Goal: Complete application form

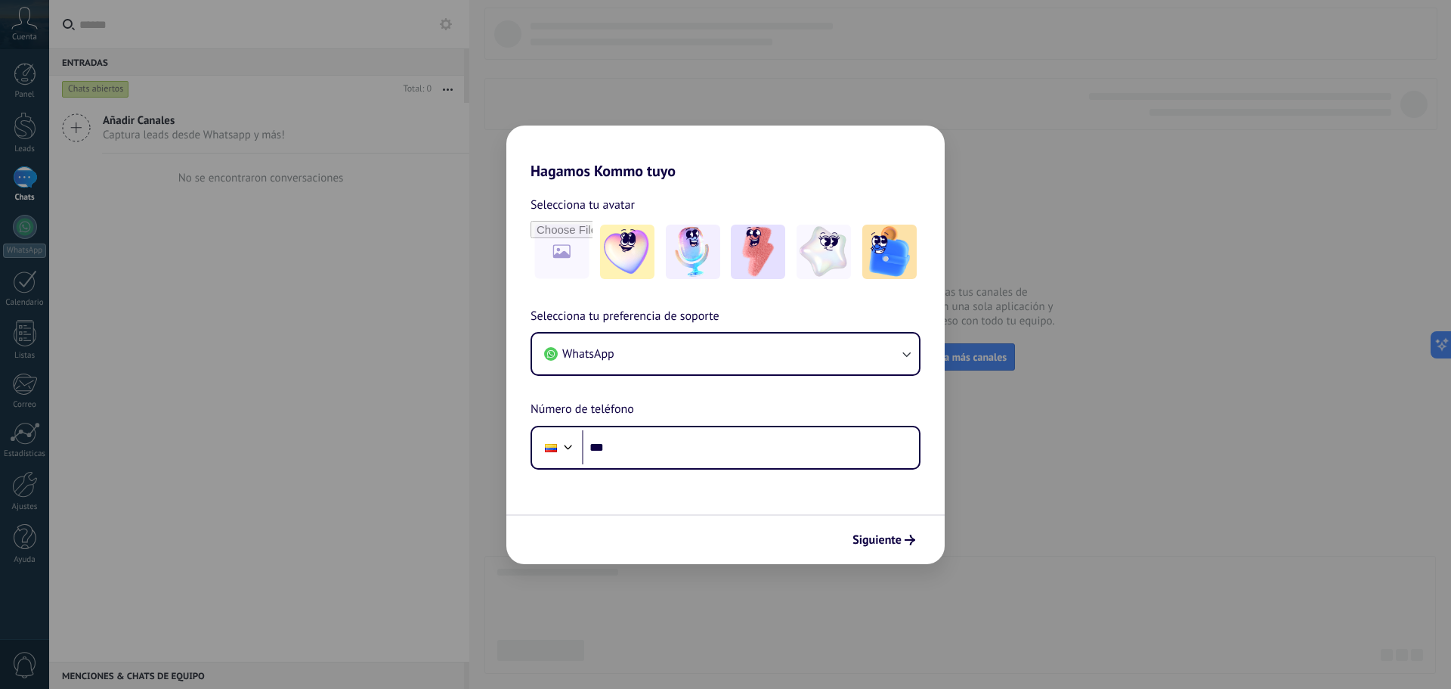
click at [1007, 542] on div "Hagamos Kommo tuyo Selecciona tu avatar Selecciona tu preferencia de soporte Wh…" at bounding box center [725, 344] width 1451 height 689
click at [889, 547] on button "Siguiente" at bounding box center [884, 540] width 76 height 26
click at [739, 525] on div "Siguiente" at bounding box center [725, 539] width 438 height 50
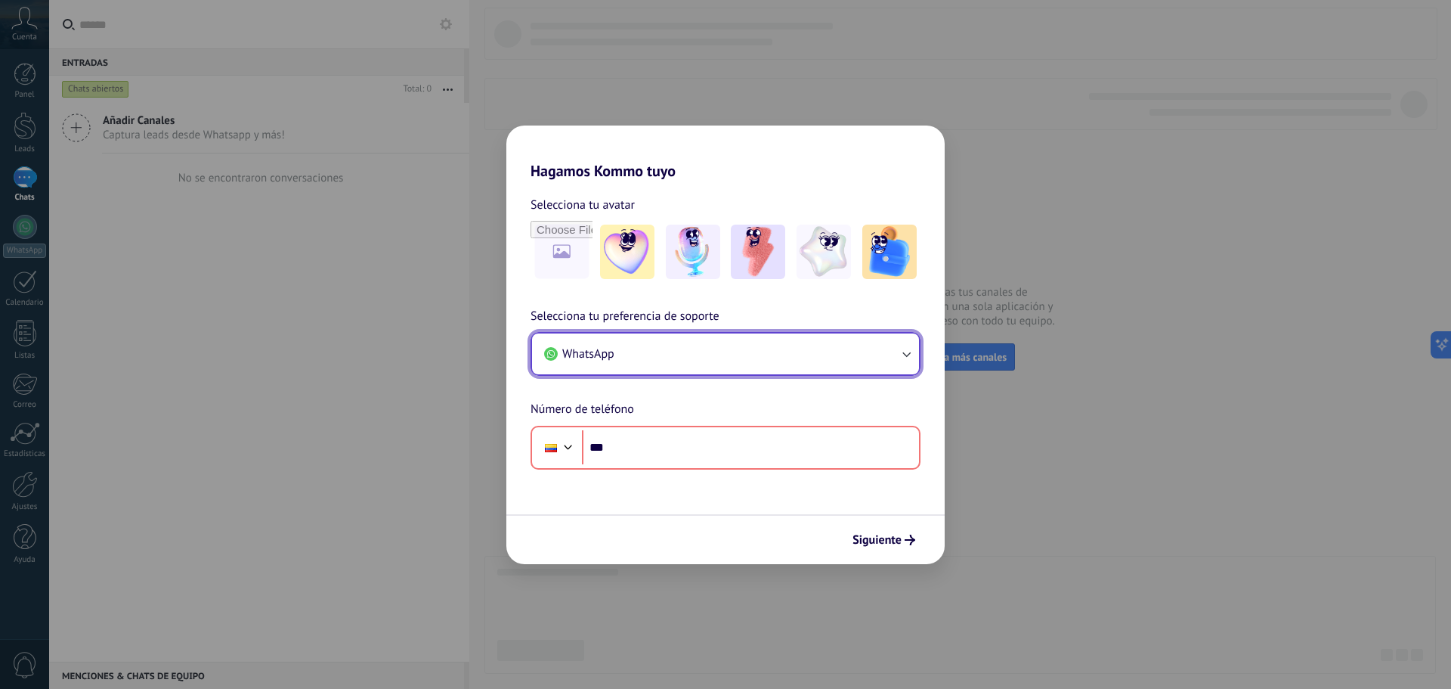
click at [780, 358] on button "WhatsApp" at bounding box center [725, 353] width 387 height 41
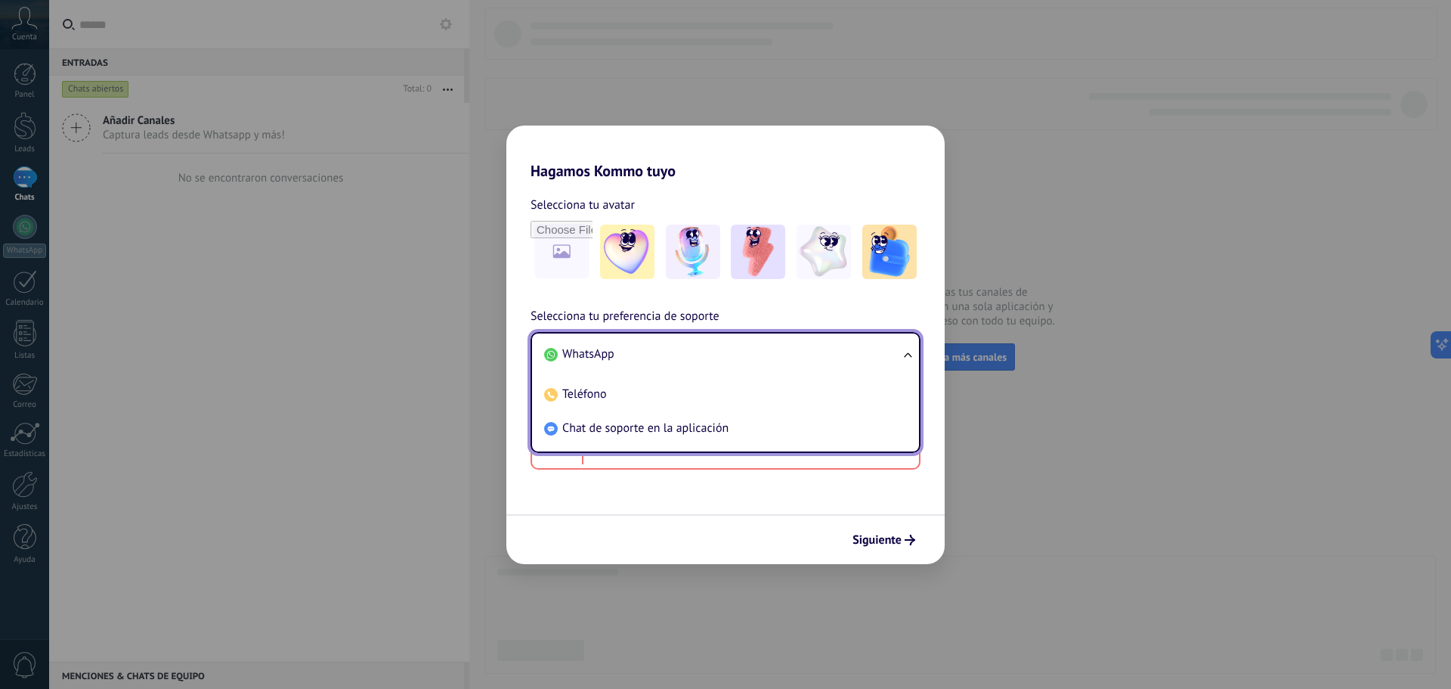
click at [782, 359] on li "WhatsApp" at bounding box center [722, 354] width 369 height 34
